Goal: Task Accomplishment & Management: Use online tool/utility

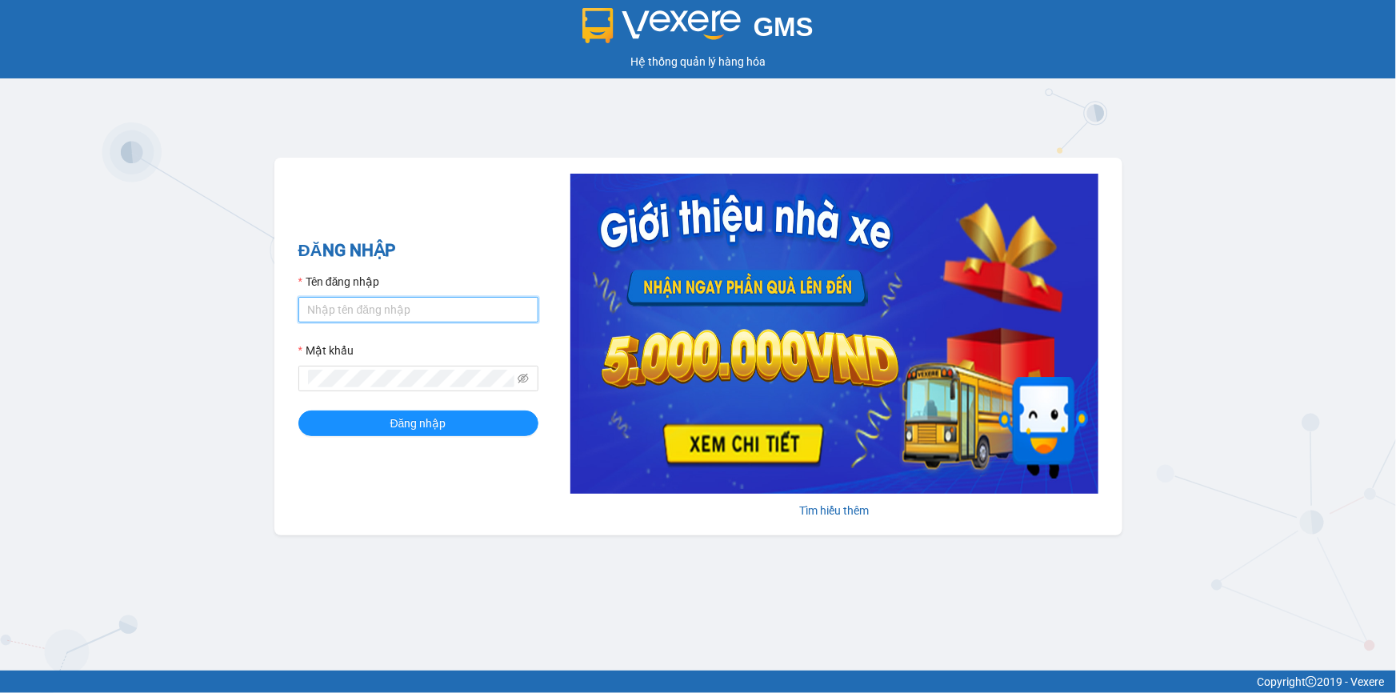
click at [424, 318] on input "Tên đăng nhập" at bounding box center [418, 310] width 240 height 26
type input "namthhhhn.saoviet"
click at [298, 410] on button "Đăng nhập" at bounding box center [418, 423] width 240 height 26
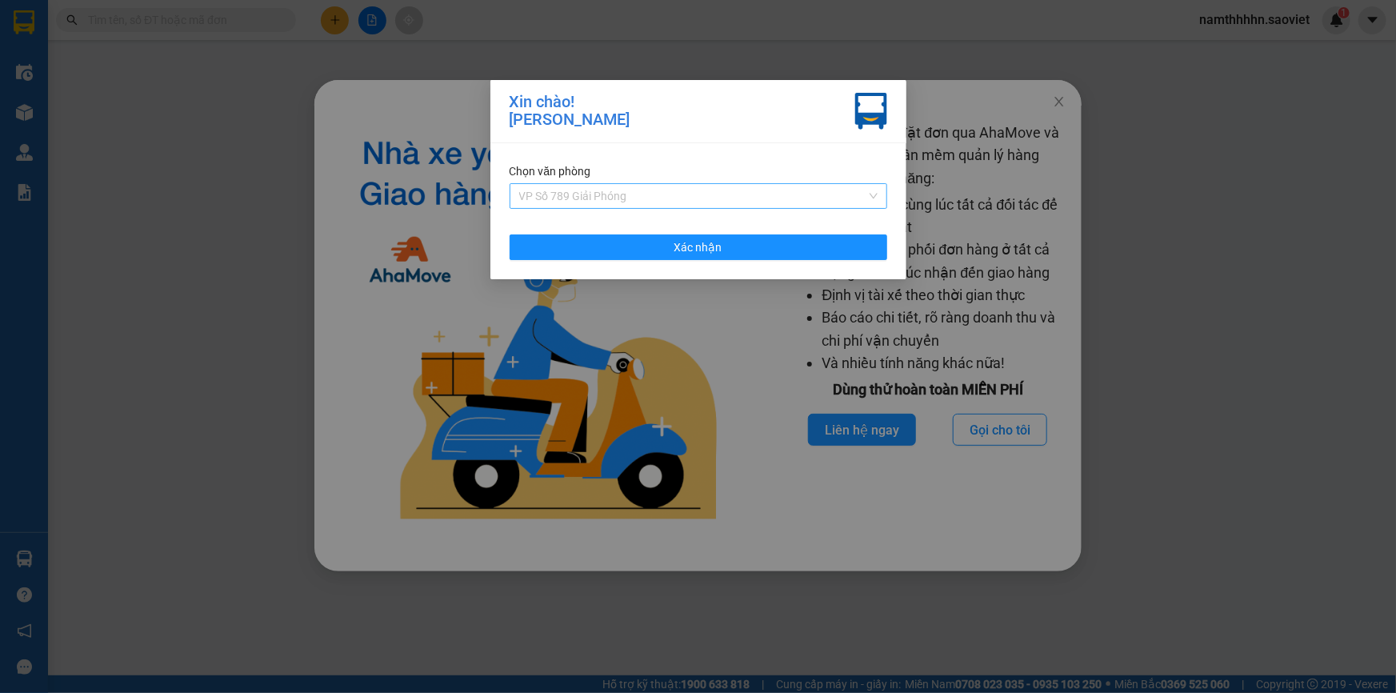
click at [743, 201] on span "VP Số 789 Giải Phóng" at bounding box center [698, 196] width 358 height 24
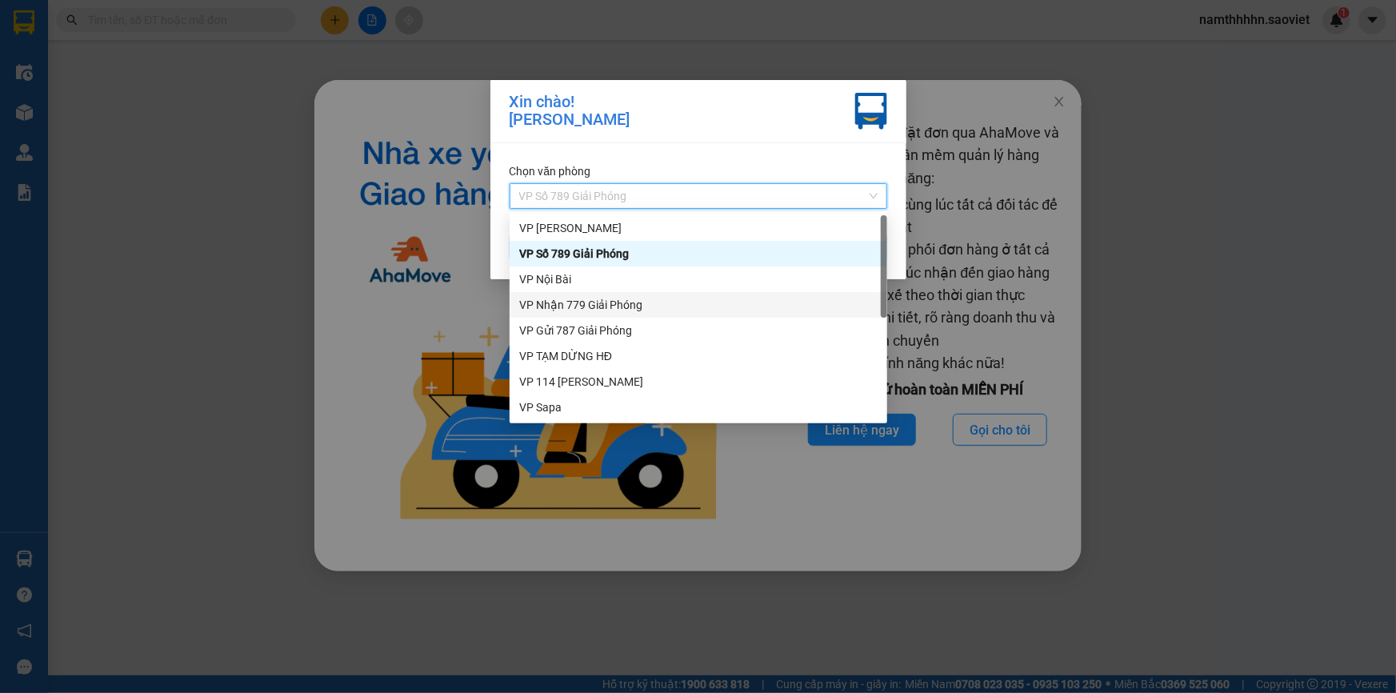
click at [583, 316] on div "VP Nhận 779 Giải Phóng" at bounding box center [697, 305] width 377 height 26
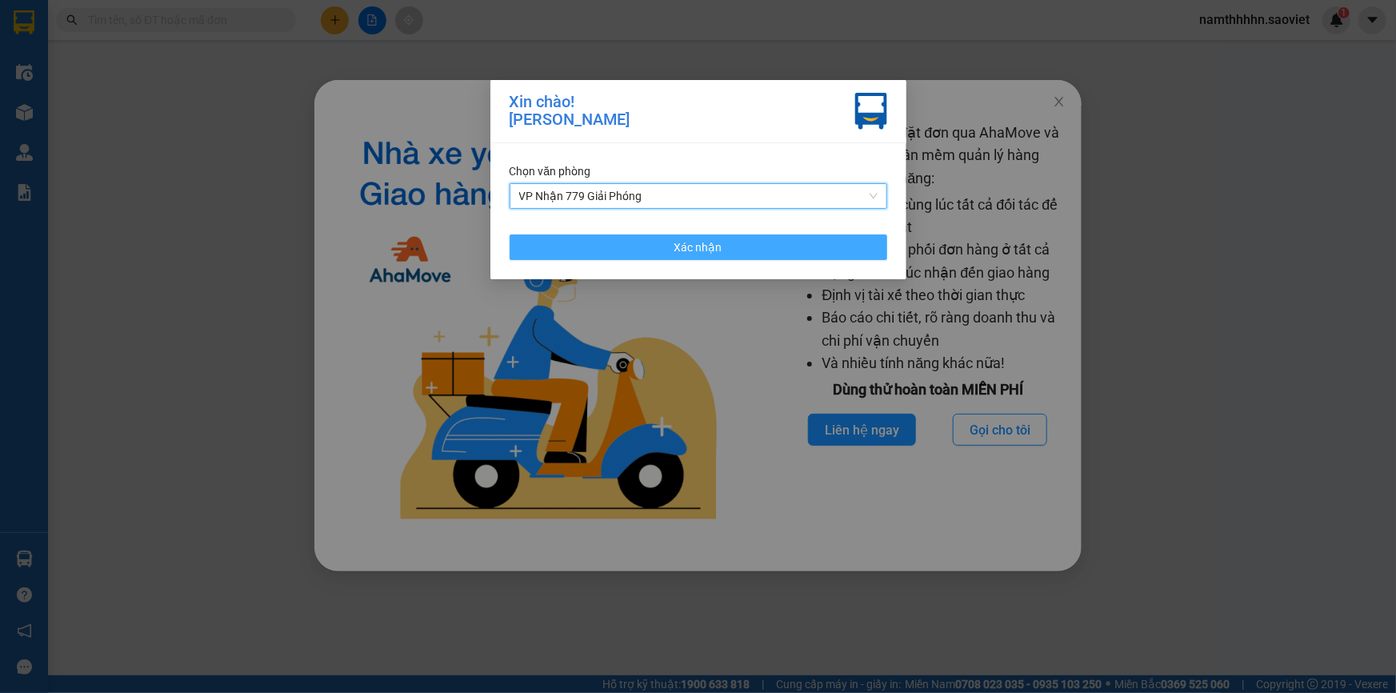
click at [627, 250] on button "Xác nhận" at bounding box center [697, 247] width 377 height 26
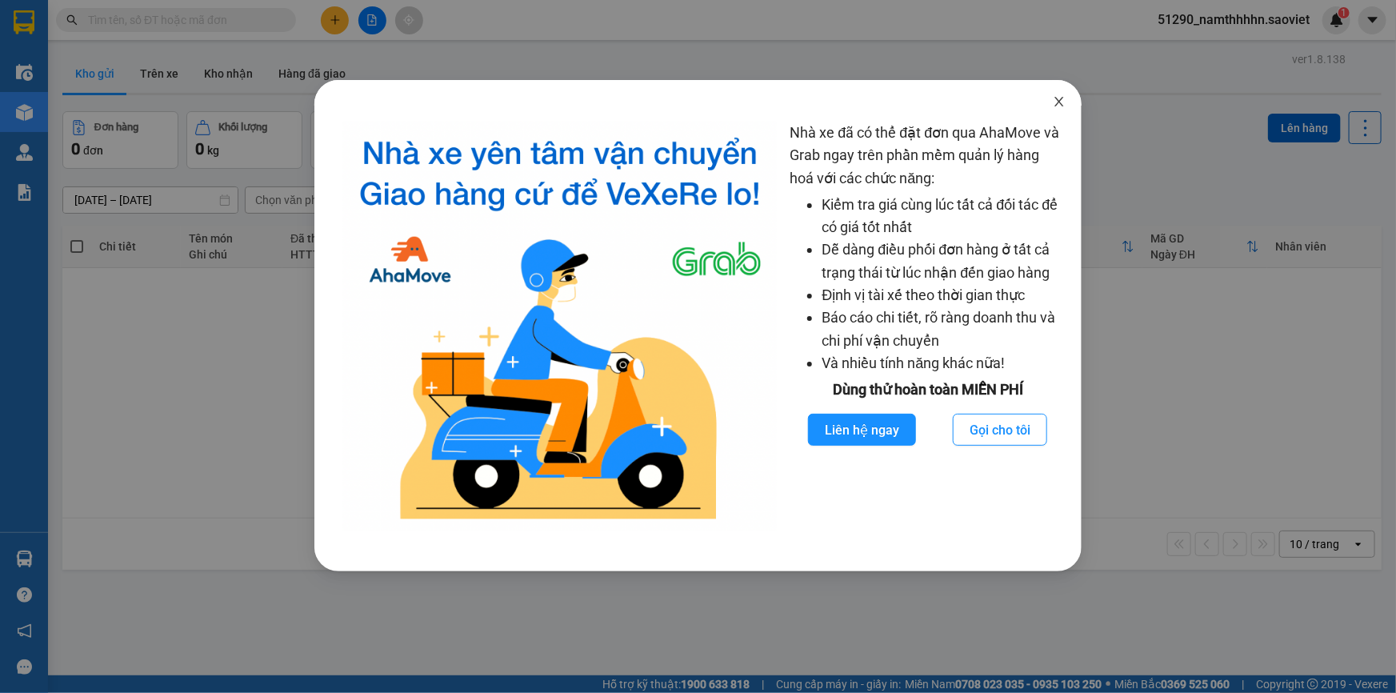
click at [1077, 100] on span "Close" at bounding box center [1059, 102] width 45 height 45
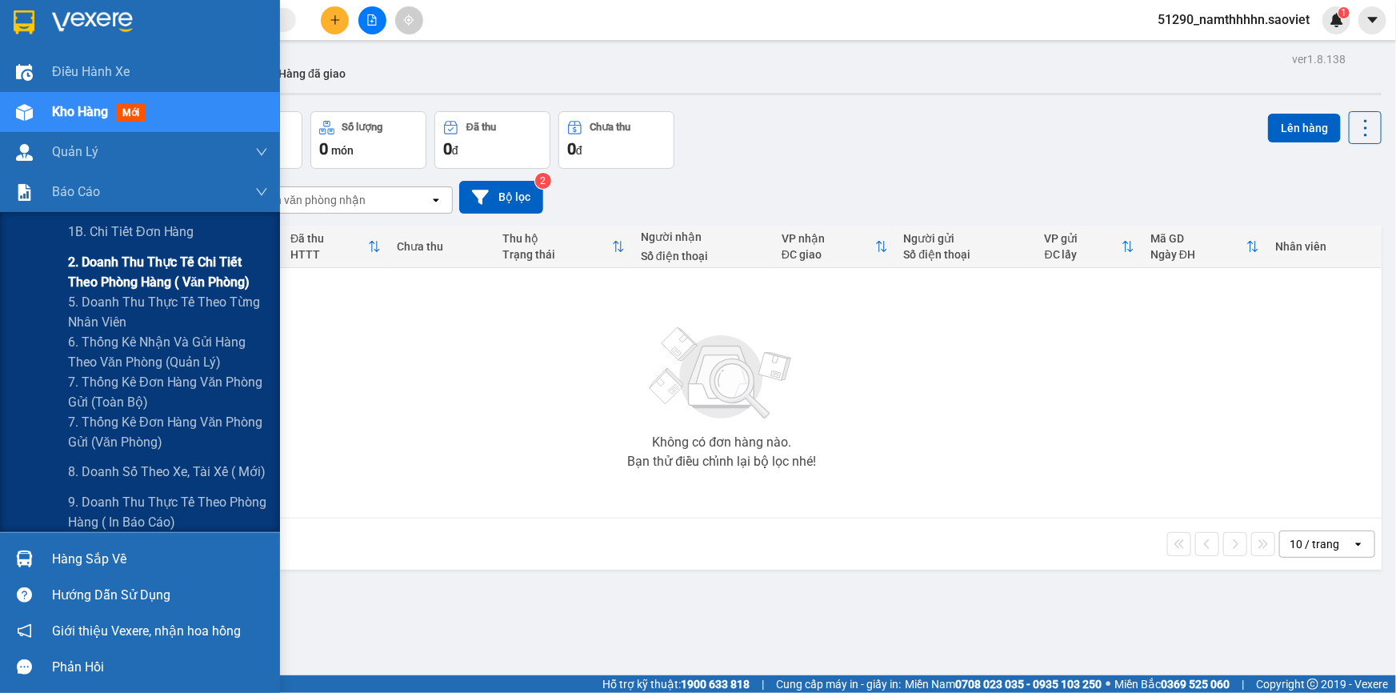
click at [99, 261] on span "2. Doanh thu thực tế chi tiết theo phòng hàng ( văn phòng)" at bounding box center [168, 272] width 200 height 40
